Goal: Task Accomplishment & Management: Use online tool/utility

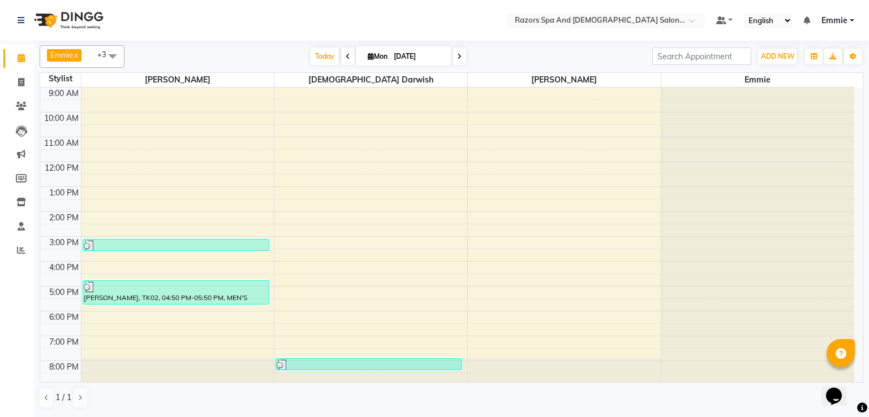
scroll to position [75, 0]
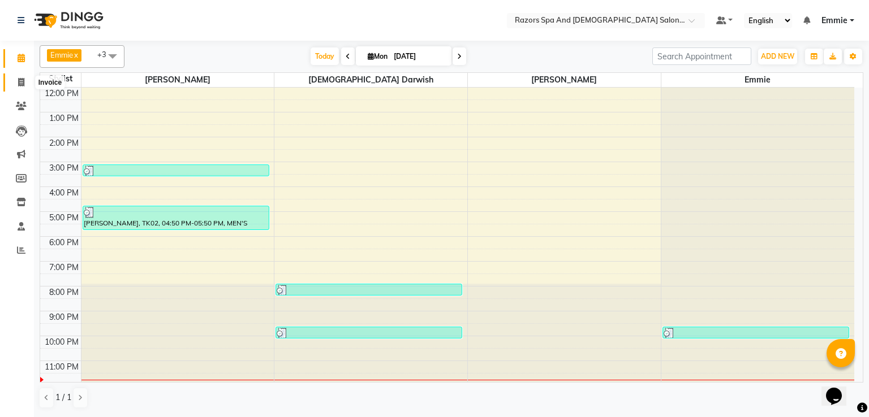
click at [21, 84] on icon at bounding box center [21, 82] width 6 height 8
select select "service"
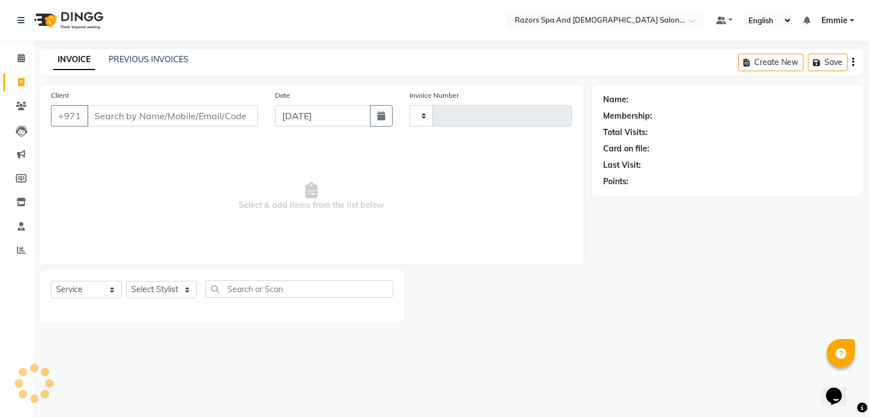
type input "0895"
select select "8419"
click at [153, 115] on input "Client" at bounding box center [172, 115] width 171 height 21
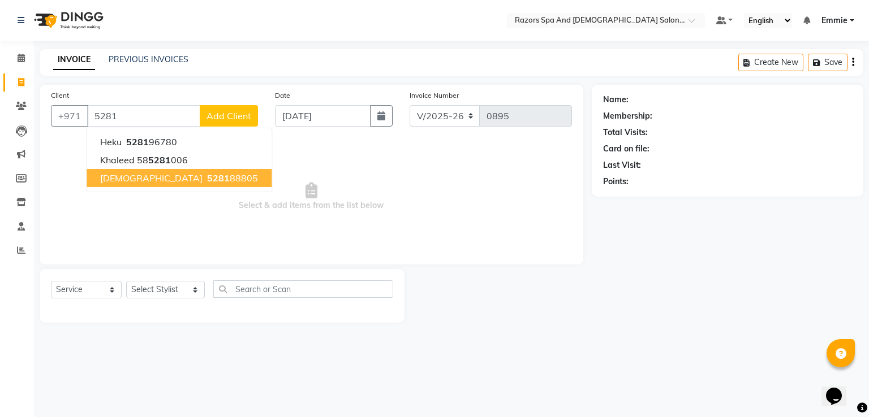
click at [207, 176] on span "5281" at bounding box center [218, 178] width 23 height 11
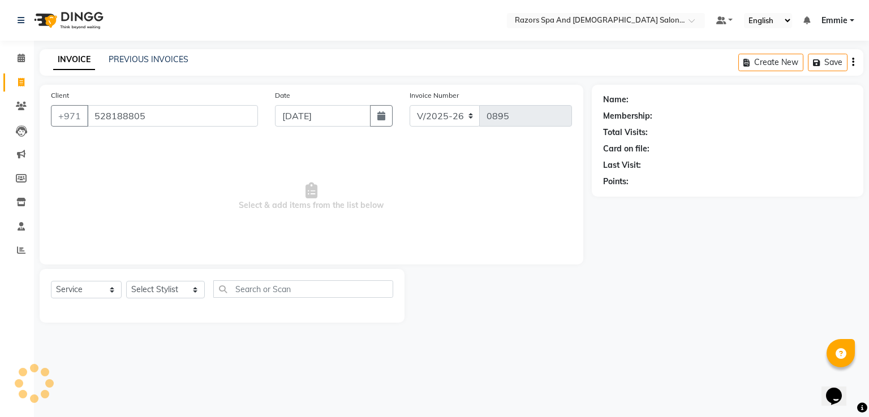
type input "528188805"
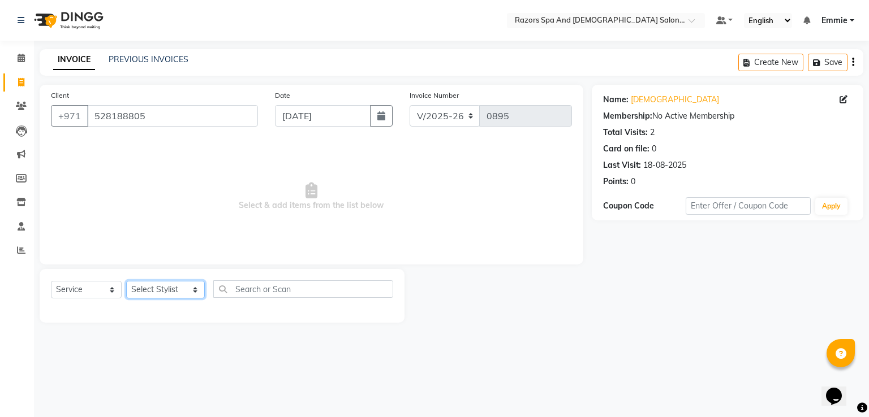
click at [157, 293] on select "Select Stylist Alaseel Abdul Rahim Baber Emmie Farahat Islam Darwish Maria Juli…" at bounding box center [165, 290] width 79 height 18
select select "81370"
click at [126, 282] on select "Select Stylist Alaseel Abdul Rahim Baber Emmie Farahat Islam Darwish Maria Juli…" at bounding box center [165, 290] width 79 height 18
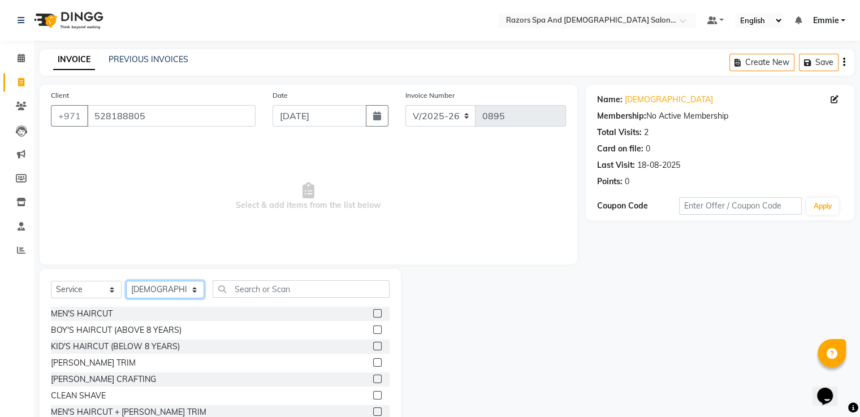
scroll to position [98, 0]
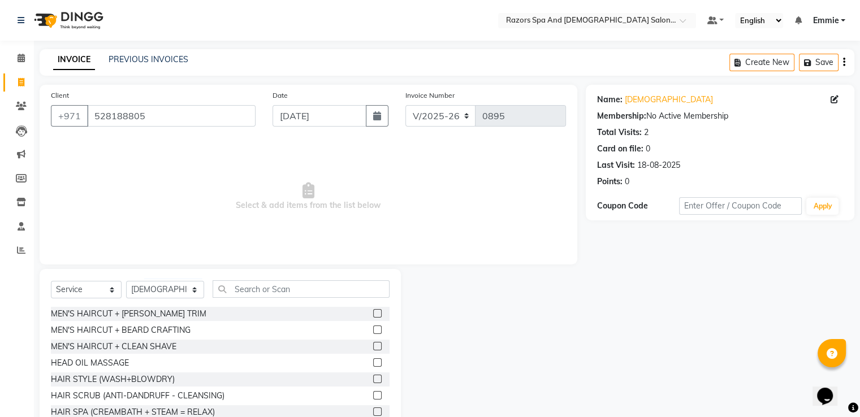
click at [373, 334] on label at bounding box center [377, 330] width 8 height 8
click at [373, 334] on input "checkbox" at bounding box center [376, 330] width 7 height 7
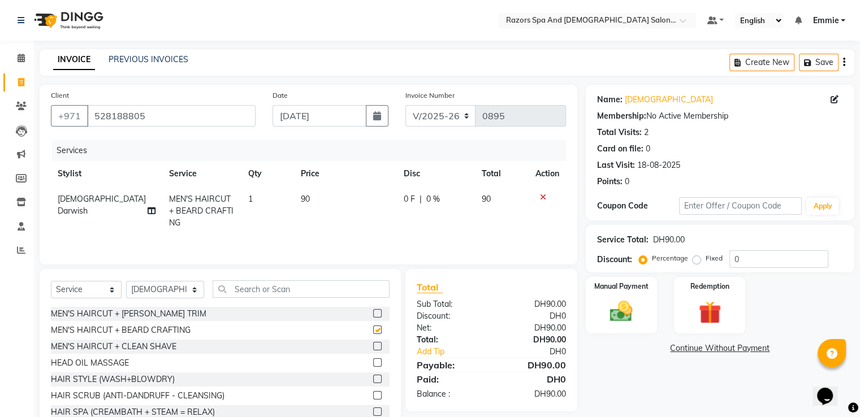
checkbox input "false"
click at [170, 294] on select "Select Stylist Alaseel Abdul Rahim Baber Emmie Farahat Islam Darwish Maria Juli…" at bounding box center [165, 290] width 78 height 18
select select "84057"
click at [126, 282] on select "Select Stylist Alaseel Abdul Rahim Baber Emmie Farahat Islam Darwish Maria Juli…" at bounding box center [165, 290] width 78 height 18
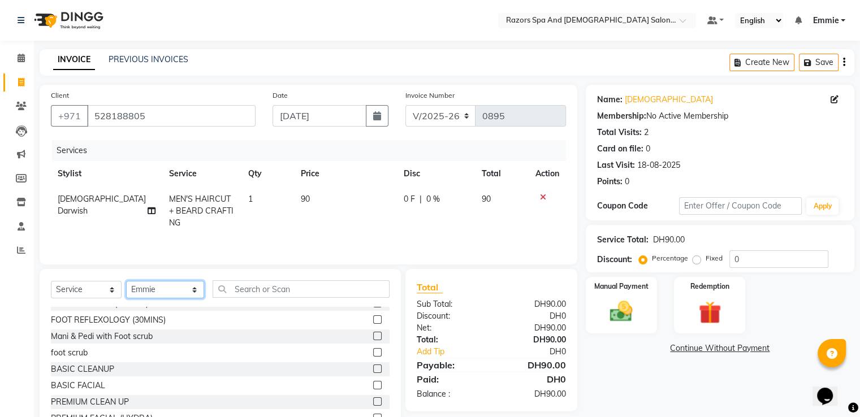
scroll to position [0, 0]
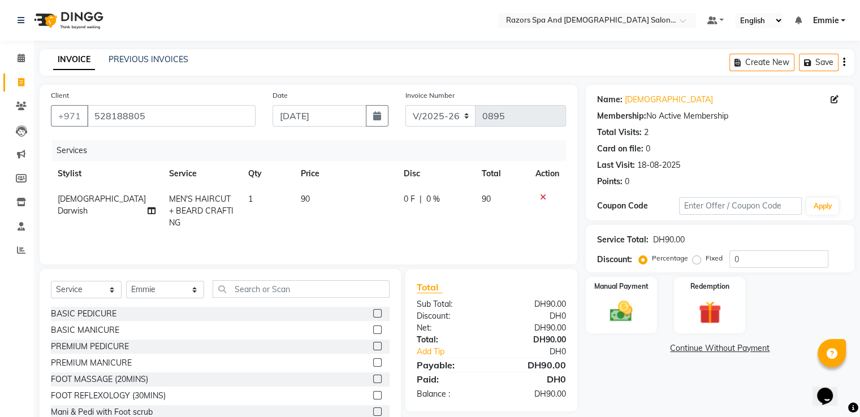
click at [373, 329] on label at bounding box center [377, 330] width 8 height 8
click at [373, 329] on input "checkbox" at bounding box center [376, 330] width 7 height 7
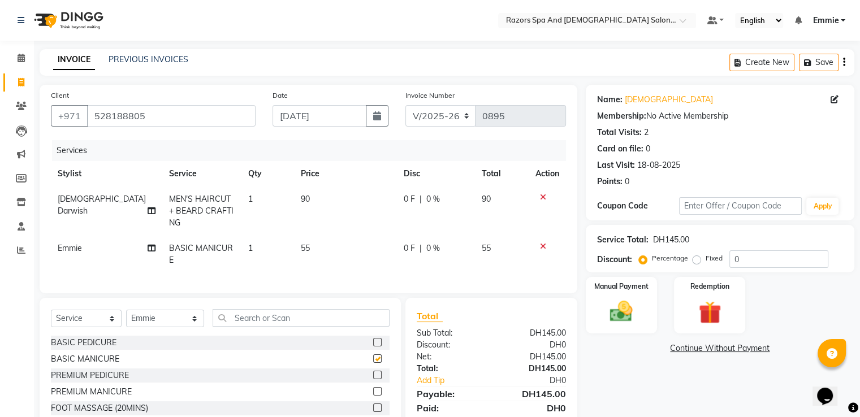
checkbox input "false"
click at [608, 312] on img at bounding box center [621, 312] width 38 height 27
click at [698, 348] on span "Cash Payment" at bounding box center [692, 349] width 49 height 13
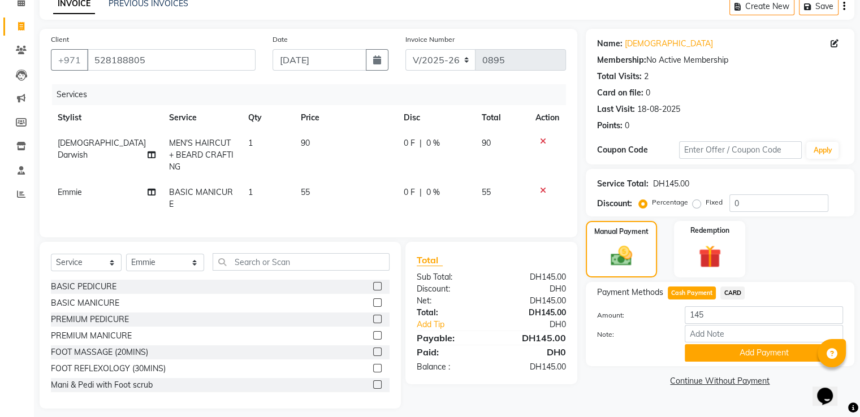
scroll to position [74, 0]
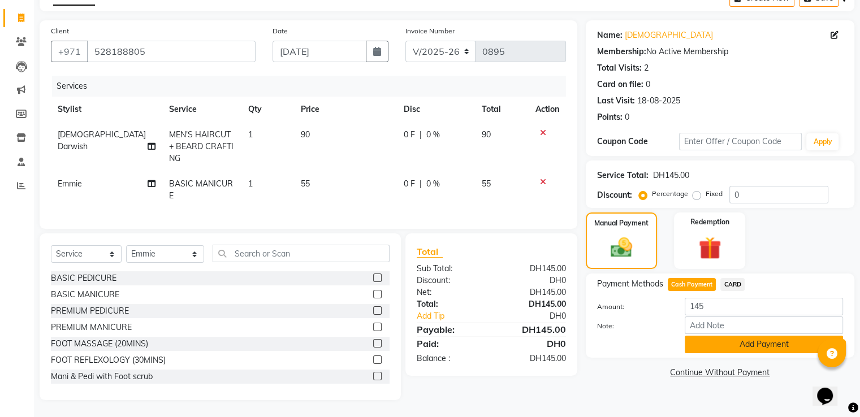
click at [700, 338] on button "Add Payment" at bounding box center [764, 345] width 158 height 18
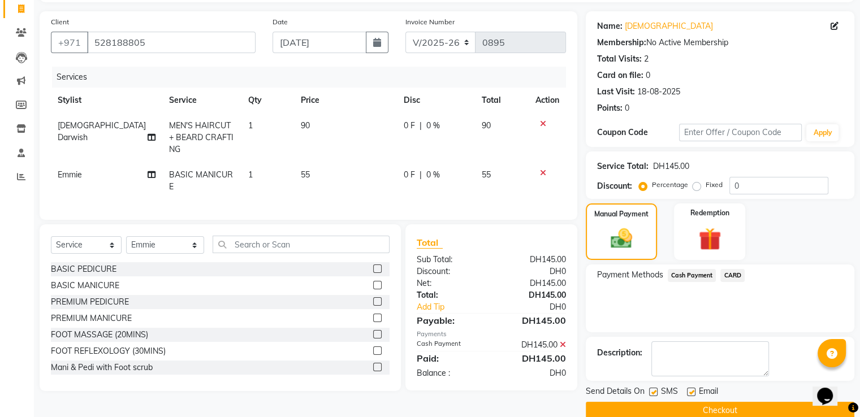
scroll to position [92, 0]
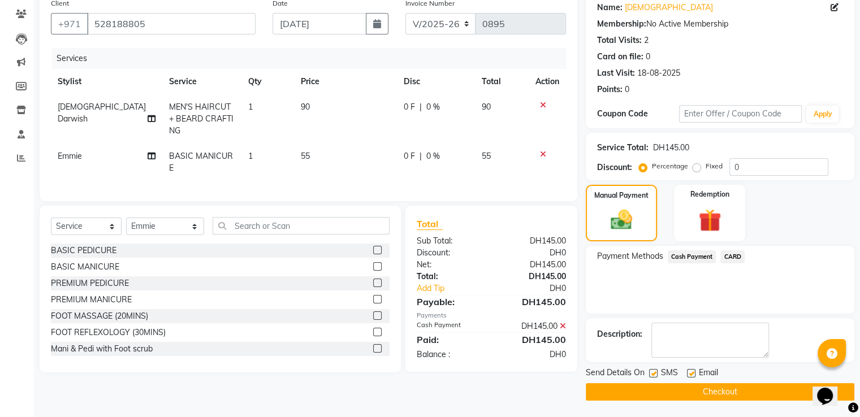
click at [650, 388] on button "Checkout" at bounding box center [720, 393] width 269 height 18
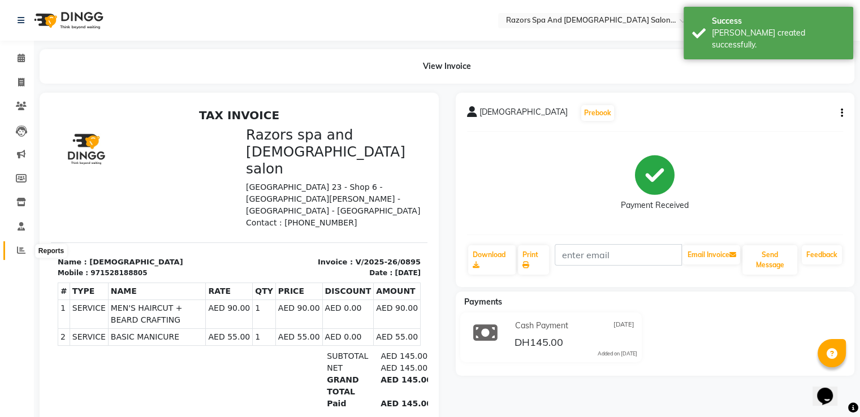
click at [18, 252] on icon at bounding box center [21, 250] width 8 height 8
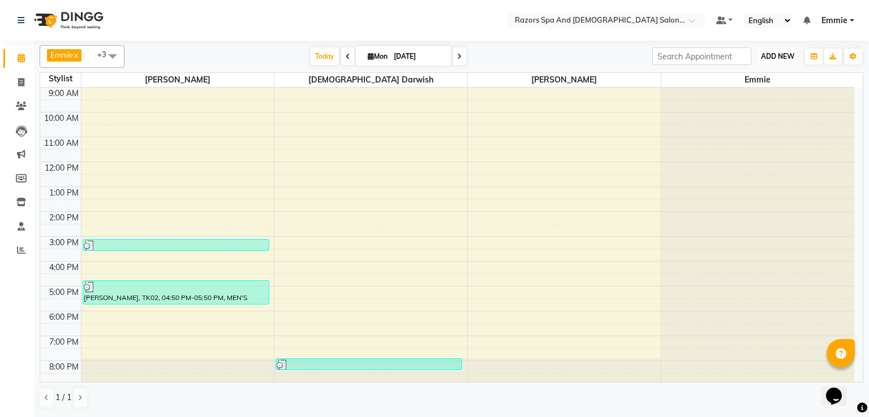
click at [763, 56] on span "ADD NEW" at bounding box center [777, 56] width 33 height 8
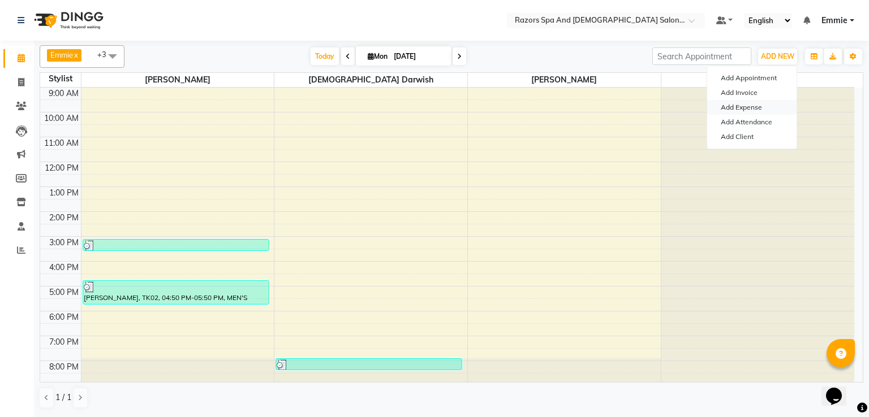
click at [751, 106] on link "Add Expense" at bounding box center [751, 107] width 89 height 15
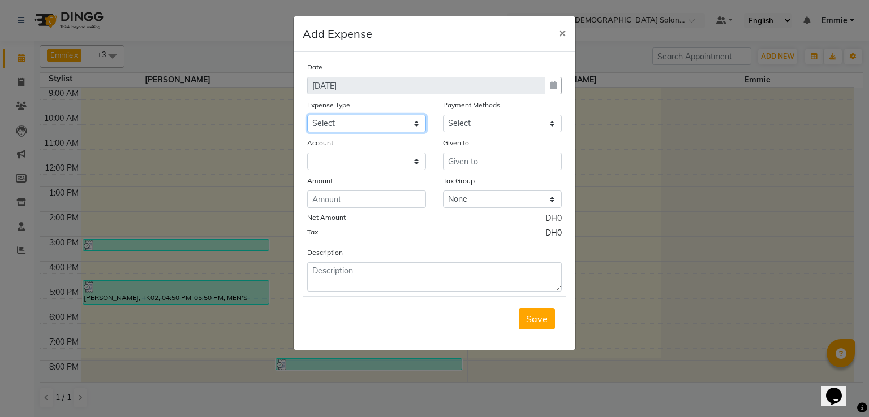
click at [380, 124] on select "Select AC servicing Advance Salary Bank charges Car maintenance Cash transfer t…" at bounding box center [366, 124] width 119 height 18
select select "22555"
click at [480, 131] on select "Select Cash Payment CARD" at bounding box center [502, 124] width 119 height 18
select select "114"
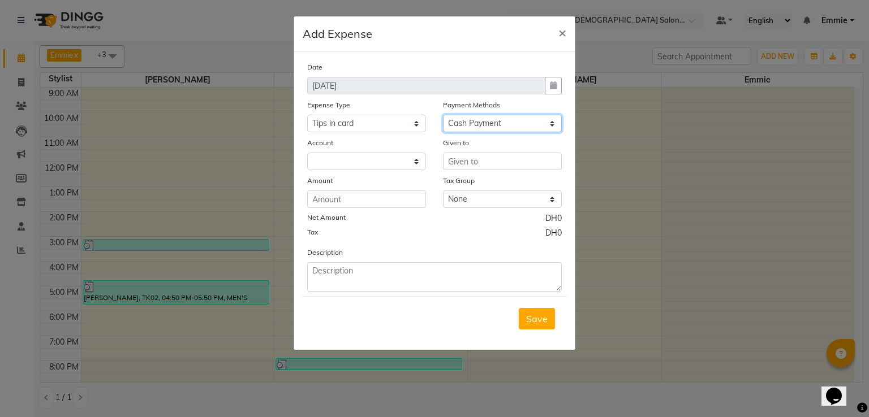
click at [443, 116] on select "Select Cash Payment CARD" at bounding box center [502, 124] width 119 height 18
select select "7542"
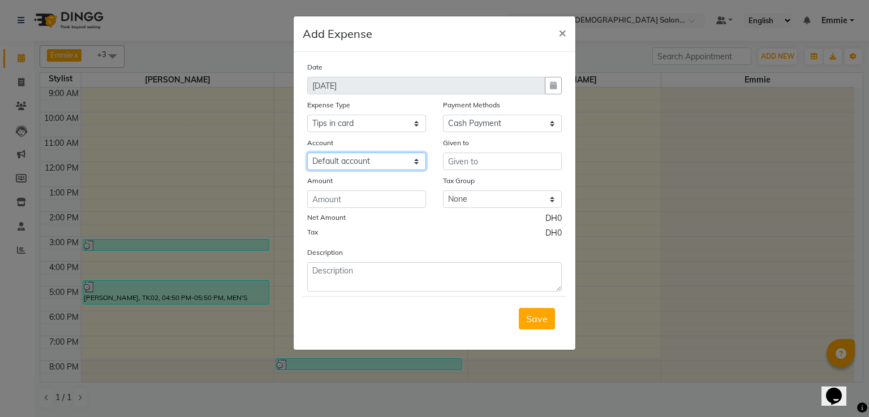
click at [391, 162] on select "Select Default account" at bounding box center [366, 162] width 119 height 18
click at [464, 164] on input "text" at bounding box center [502, 162] width 119 height 18
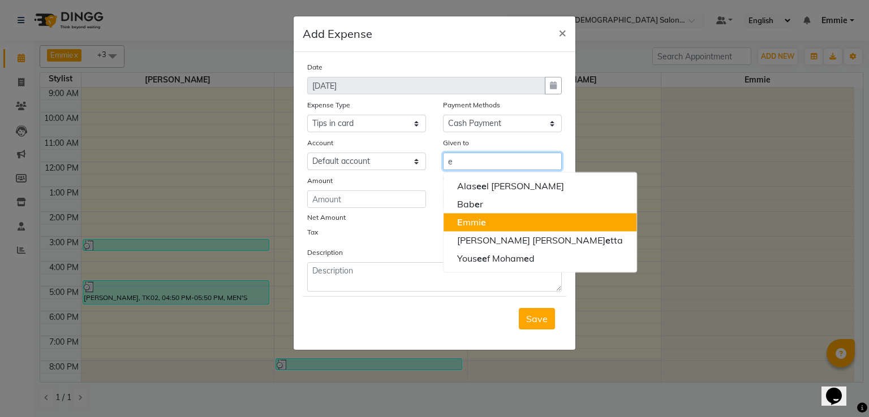
click at [493, 221] on button "E mmi e" at bounding box center [540, 222] width 193 height 18
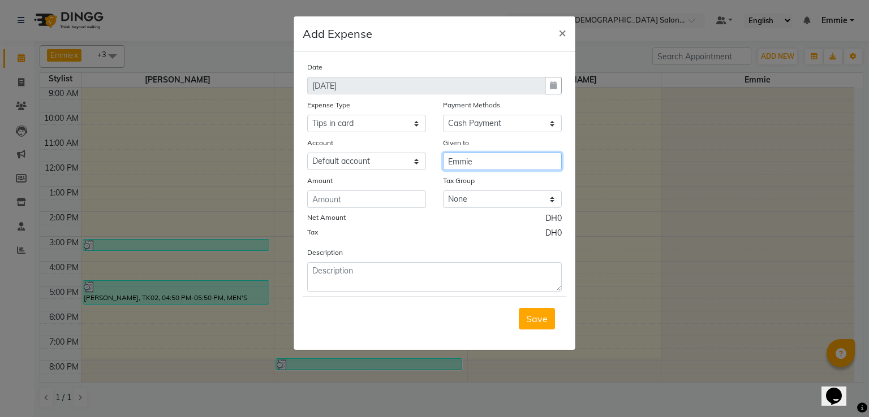
type input "Emmie"
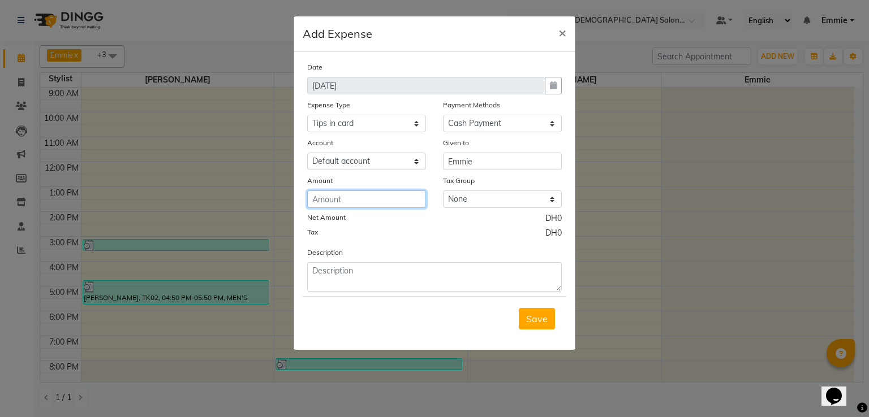
click at [397, 197] on input "number" at bounding box center [366, 200] width 119 height 18
type input "9"
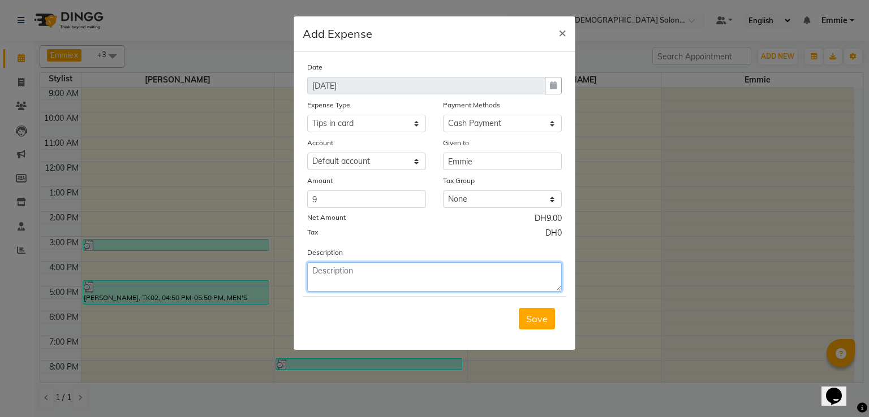
click at [362, 270] on textarea at bounding box center [434, 276] width 255 height 29
type textarea "tips in card 10"
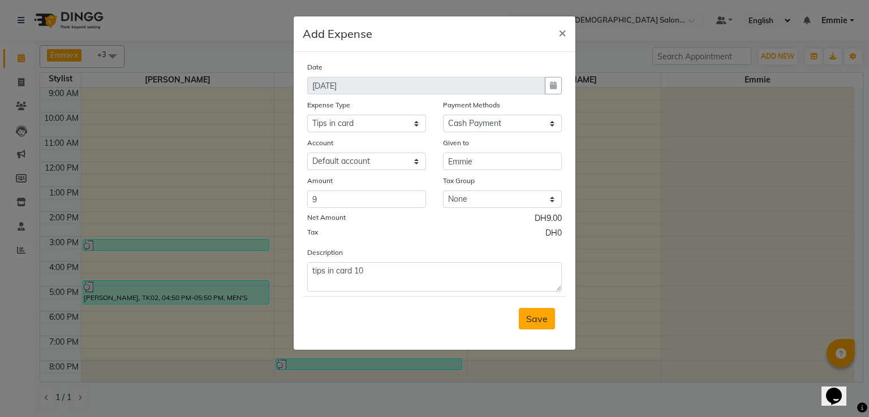
click at [545, 325] on span "Save" at bounding box center [536, 318] width 21 height 11
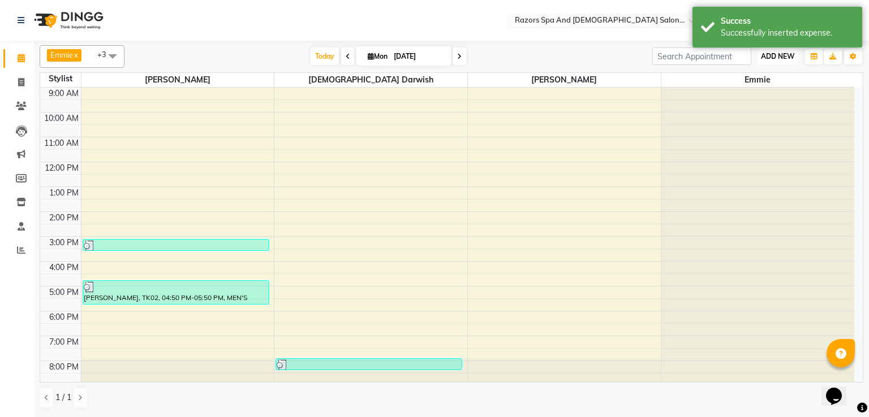
click at [784, 54] on span "ADD NEW" at bounding box center [777, 56] width 33 height 8
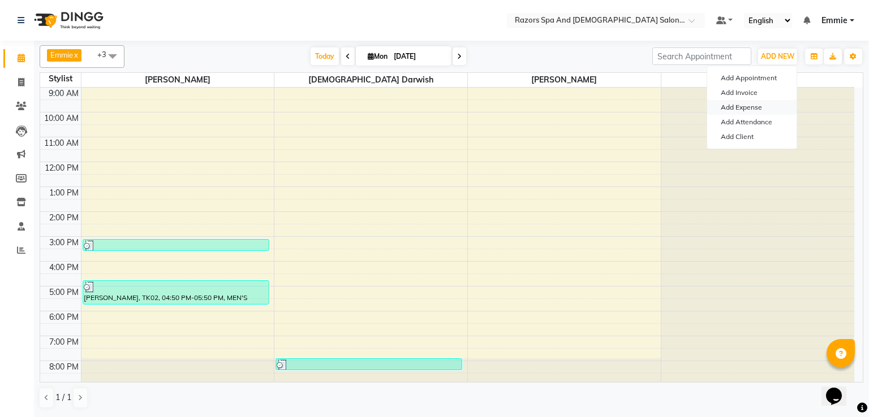
click at [750, 106] on link "Add Expense" at bounding box center [751, 107] width 89 height 15
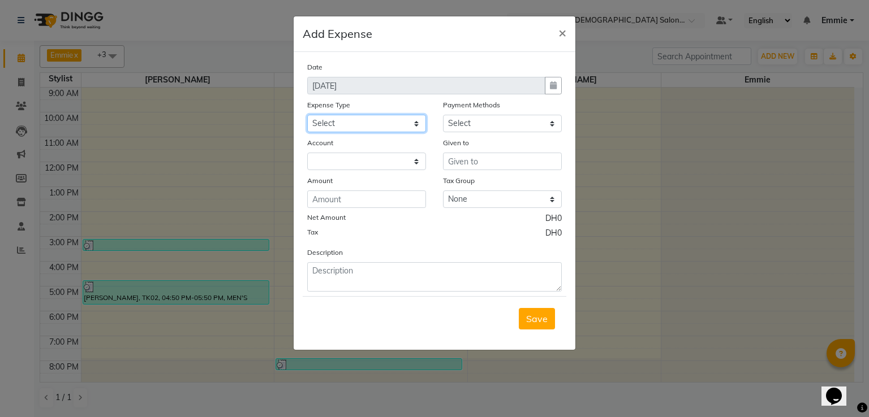
click at [368, 129] on select "Select AC servicing Advance Salary Bank charges Car maintenance Cash transfer t…" at bounding box center [366, 124] width 119 height 18
select select "22555"
click at [476, 124] on select "Select Cash Payment CARD" at bounding box center [502, 124] width 119 height 18
select select "114"
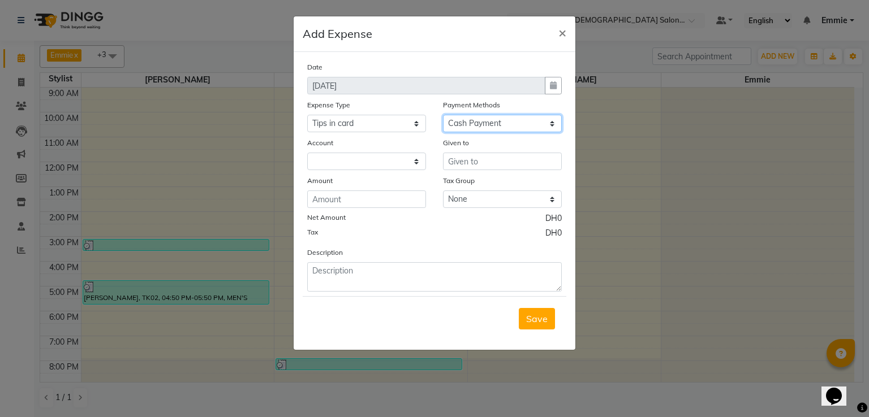
click at [443, 116] on select "Select Cash Payment CARD" at bounding box center [502, 124] width 119 height 18
select select "7542"
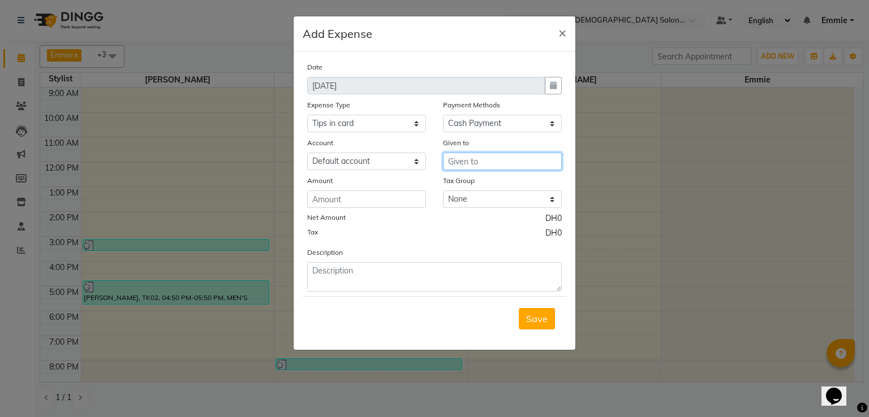
click at [485, 166] on input "text" at bounding box center [502, 162] width 119 height 18
click at [482, 189] on ngb-highlight "Is [PERSON_NAME] is h" at bounding box center [503, 185] width 92 height 11
type input "[DEMOGRAPHIC_DATA] Darwish"
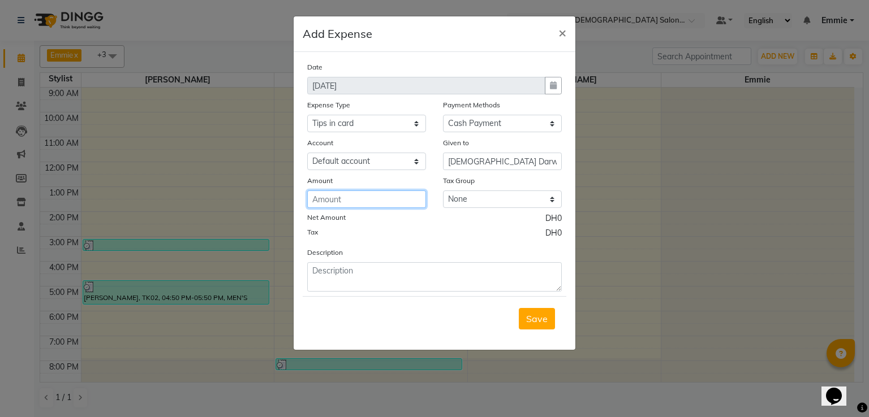
click at [407, 200] on input "number" at bounding box center [366, 200] width 119 height 18
type input "18"
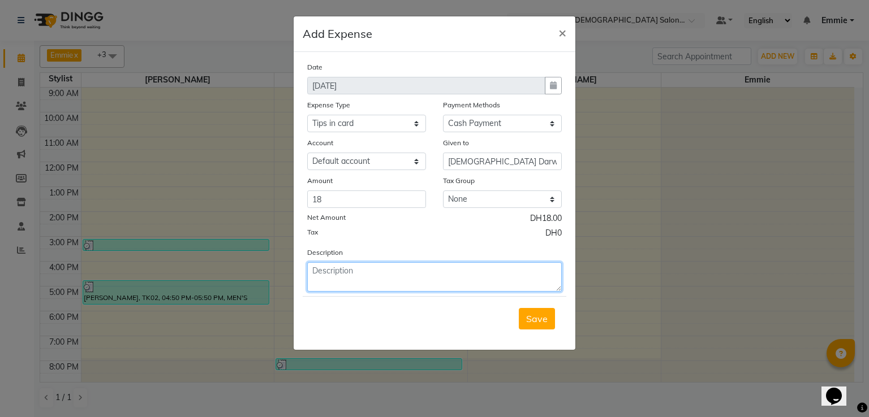
click at [408, 281] on textarea at bounding box center [434, 276] width 255 height 29
type textarea "tips in card 20"
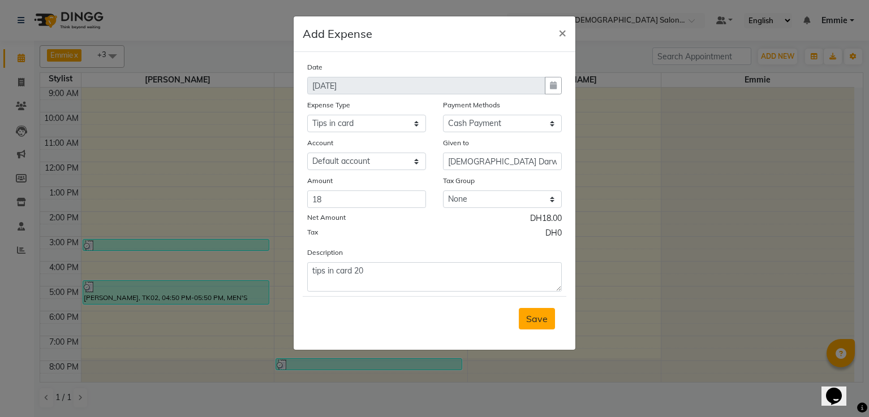
click at [526, 313] on button "Save" at bounding box center [537, 318] width 36 height 21
